Goal: Find specific fact: Find specific fact

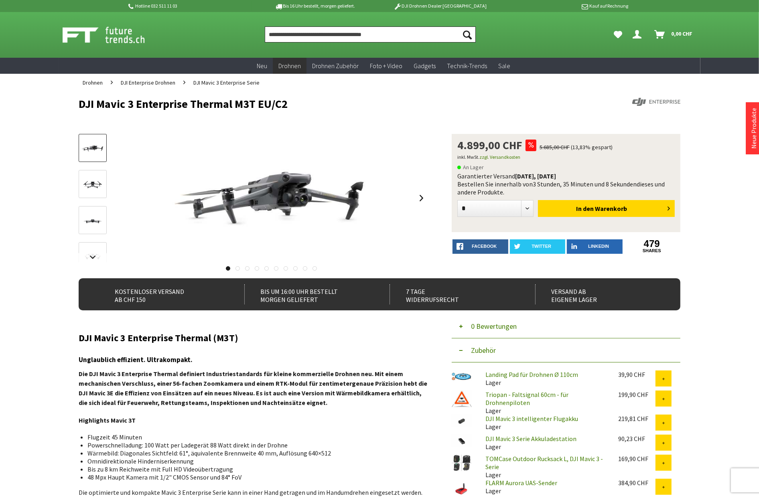
click at [303, 35] on input "Produkt, Marke, Kategorie, EAN, Artikelnummer…" at bounding box center [370, 34] width 211 height 16
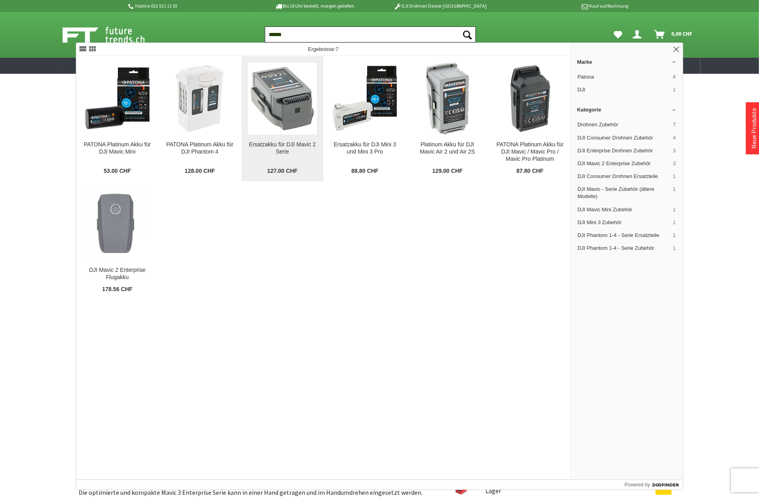
type input "******"
click at [275, 116] on img at bounding box center [282, 98] width 69 height 69
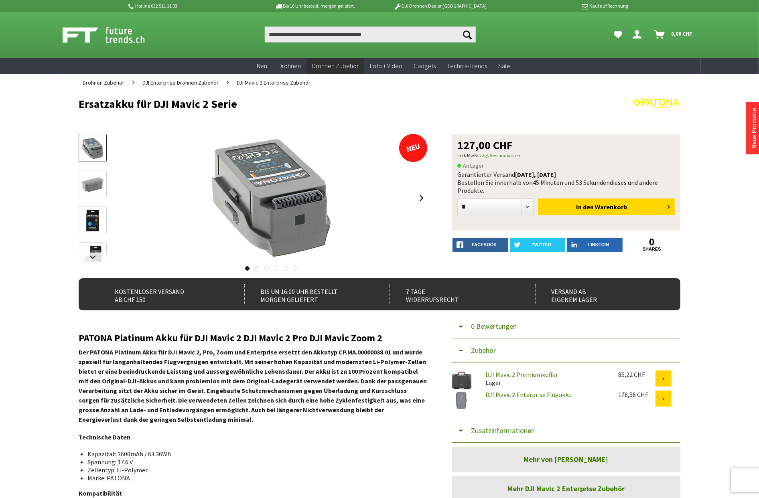
click at [494, 431] on button "Zusatzinformationen" at bounding box center [566, 431] width 229 height 24
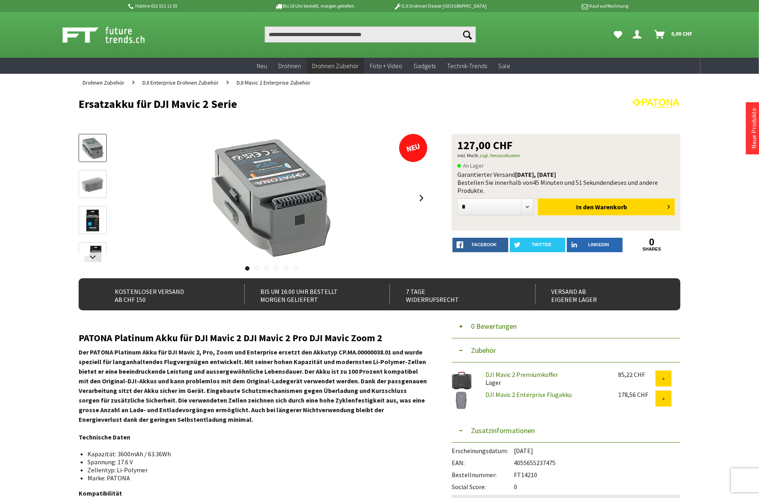
drag, startPoint x: 539, startPoint y: 475, endPoint x: 515, endPoint y: 472, distance: 24.2
click at [515, 472] on div "Bestellnummer: FT14210" at bounding box center [566, 473] width 229 height 12
copy div "FT14210"
